Goal: Use online tool/utility

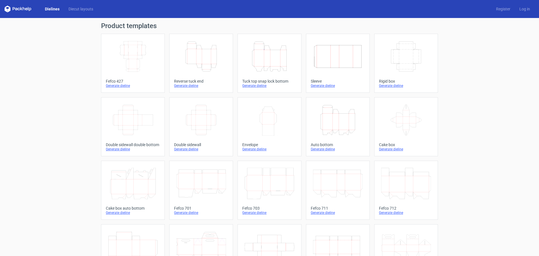
scroll to position [93, 0]
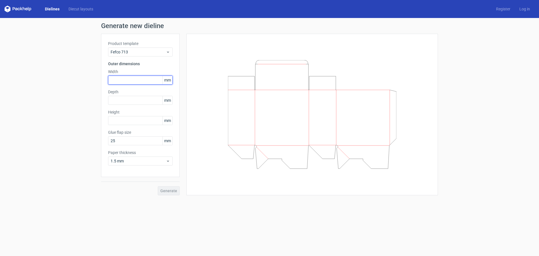
click at [153, 84] on input "text" at bounding box center [140, 79] width 65 height 9
type input "40"
type input "30"
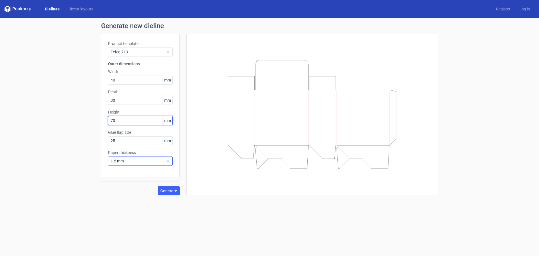
type input "70"
click at [165, 161] on span "1.5 mm" at bounding box center [138, 161] width 55 height 6
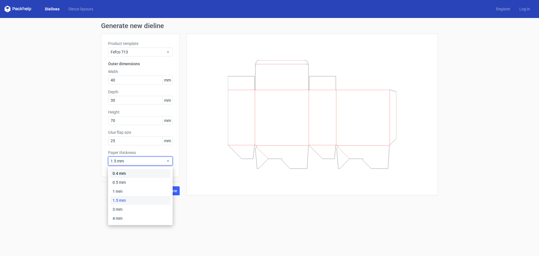
click at [153, 170] on div "0.4 mm" at bounding box center [140, 173] width 60 height 9
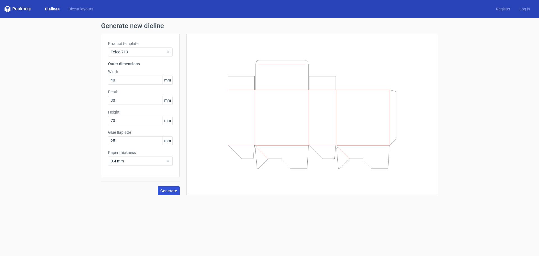
click at [167, 192] on span "Generate" at bounding box center [168, 191] width 17 height 4
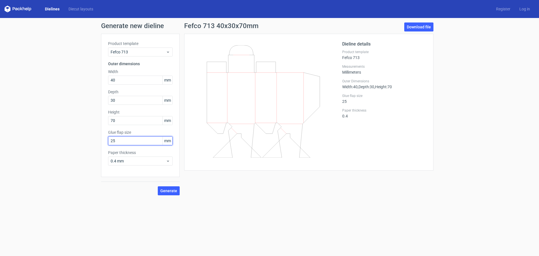
drag, startPoint x: 129, startPoint y: 140, endPoint x: 95, endPoint y: 141, distance: 33.7
click at [95, 141] on div "Generate new dieline Product template Fefco 713 Outer dimensions Width 40 mm De…" at bounding box center [269, 108] width 539 height 181
type input "10"
click at [176, 192] on span "Generate" at bounding box center [168, 191] width 17 height 4
